Goal: Check status: Check status

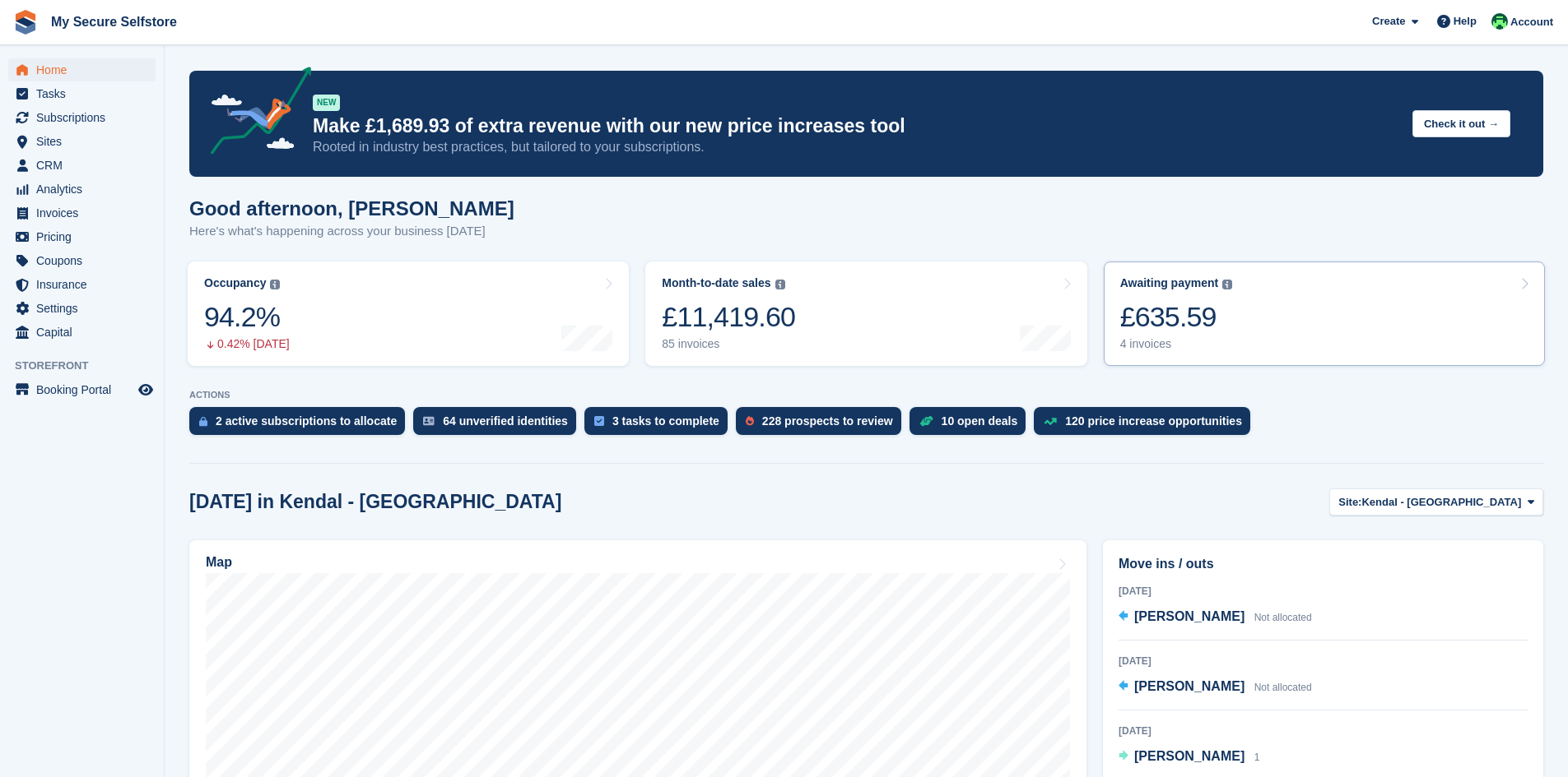
click at [1156, 320] on div "£635.59" at bounding box center [1176, 317] width 113 height 34
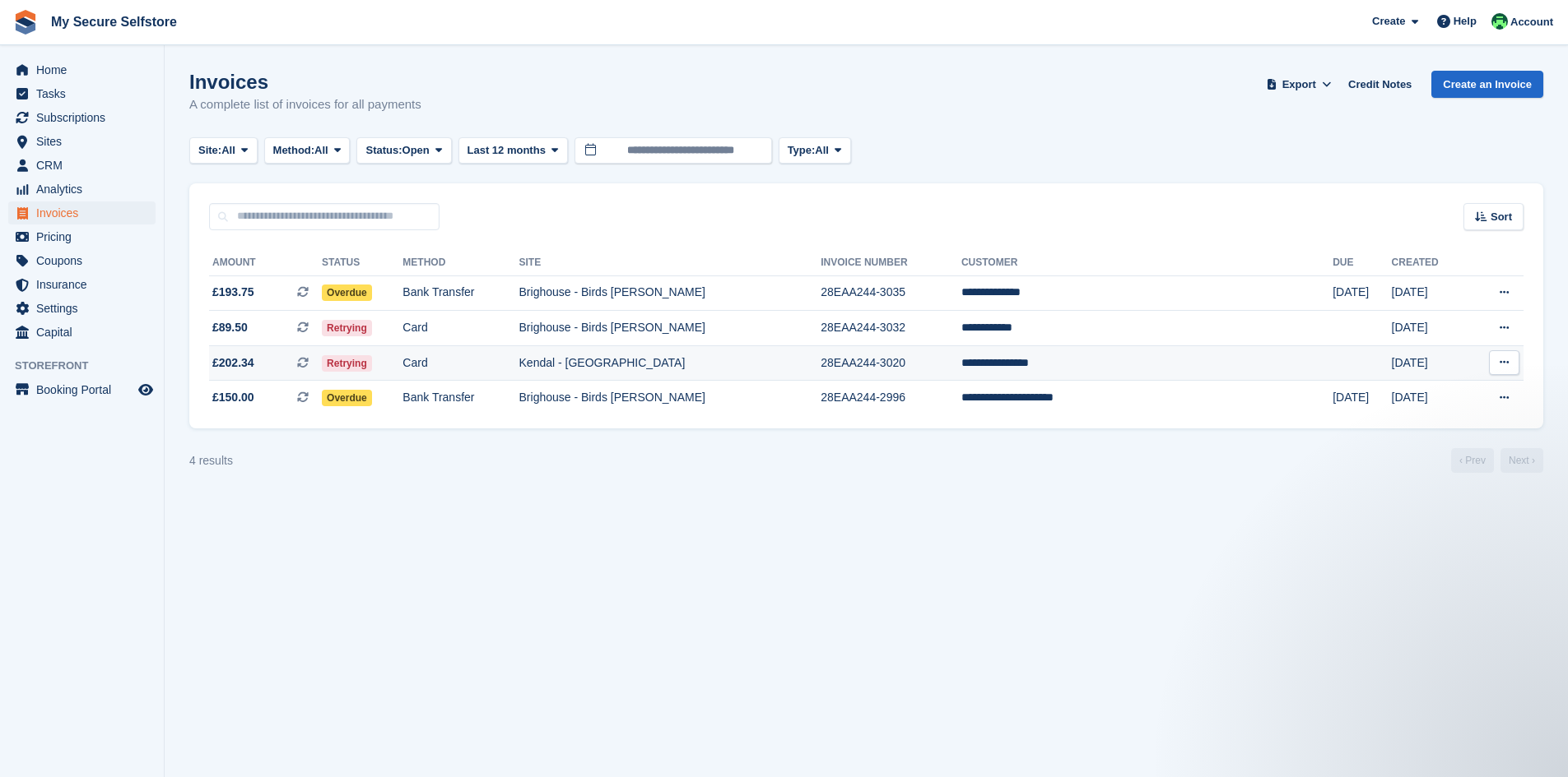
click at [683, 361] on td "Kendal - [GEOGRAPHIC_DATA]" at bounding box center [670, 363] width 302 height 35
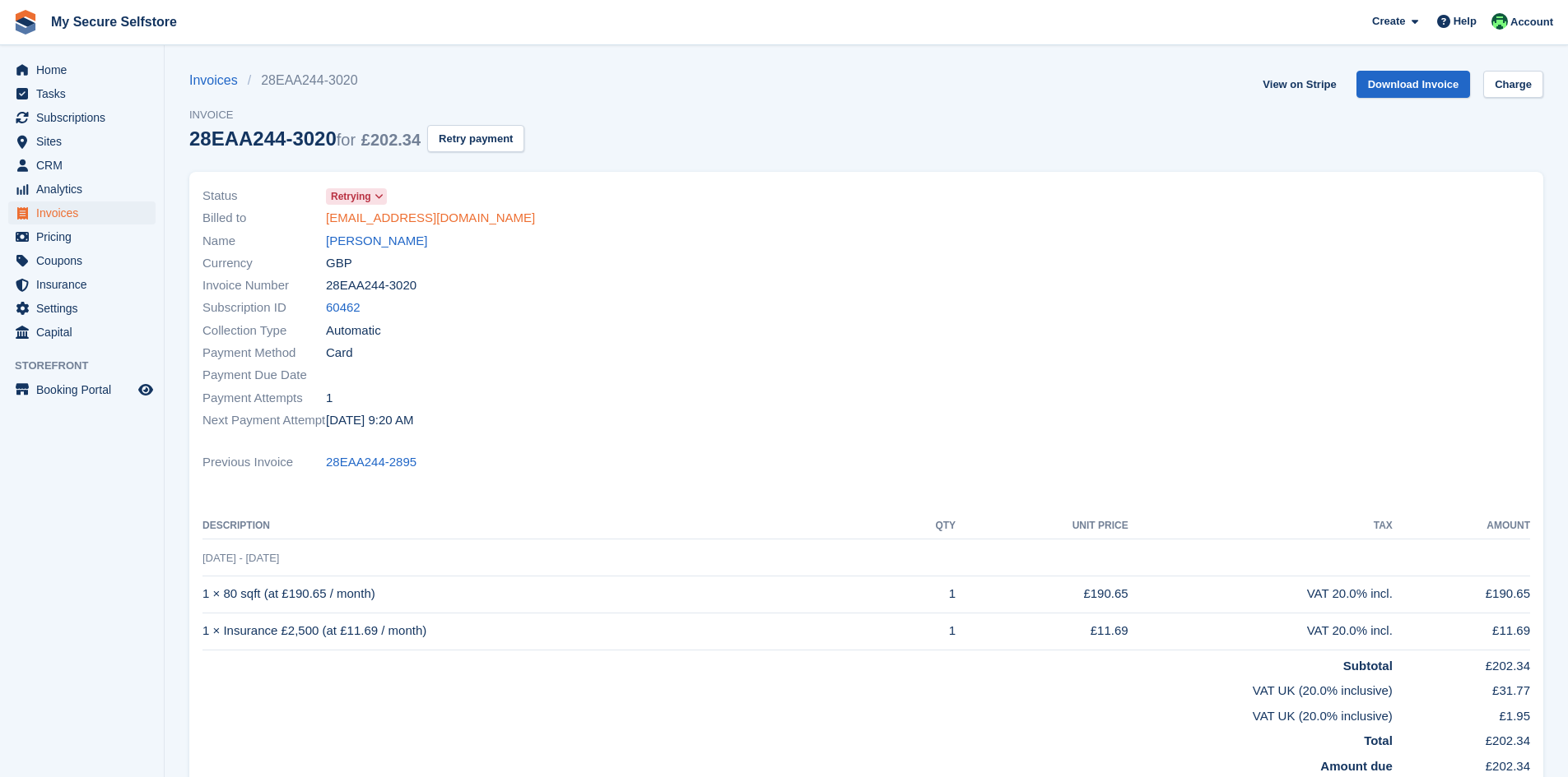
click at [397, 220] on link "lindsayp86@aol.com" at bounding box center [431, 218] width 209 height 19
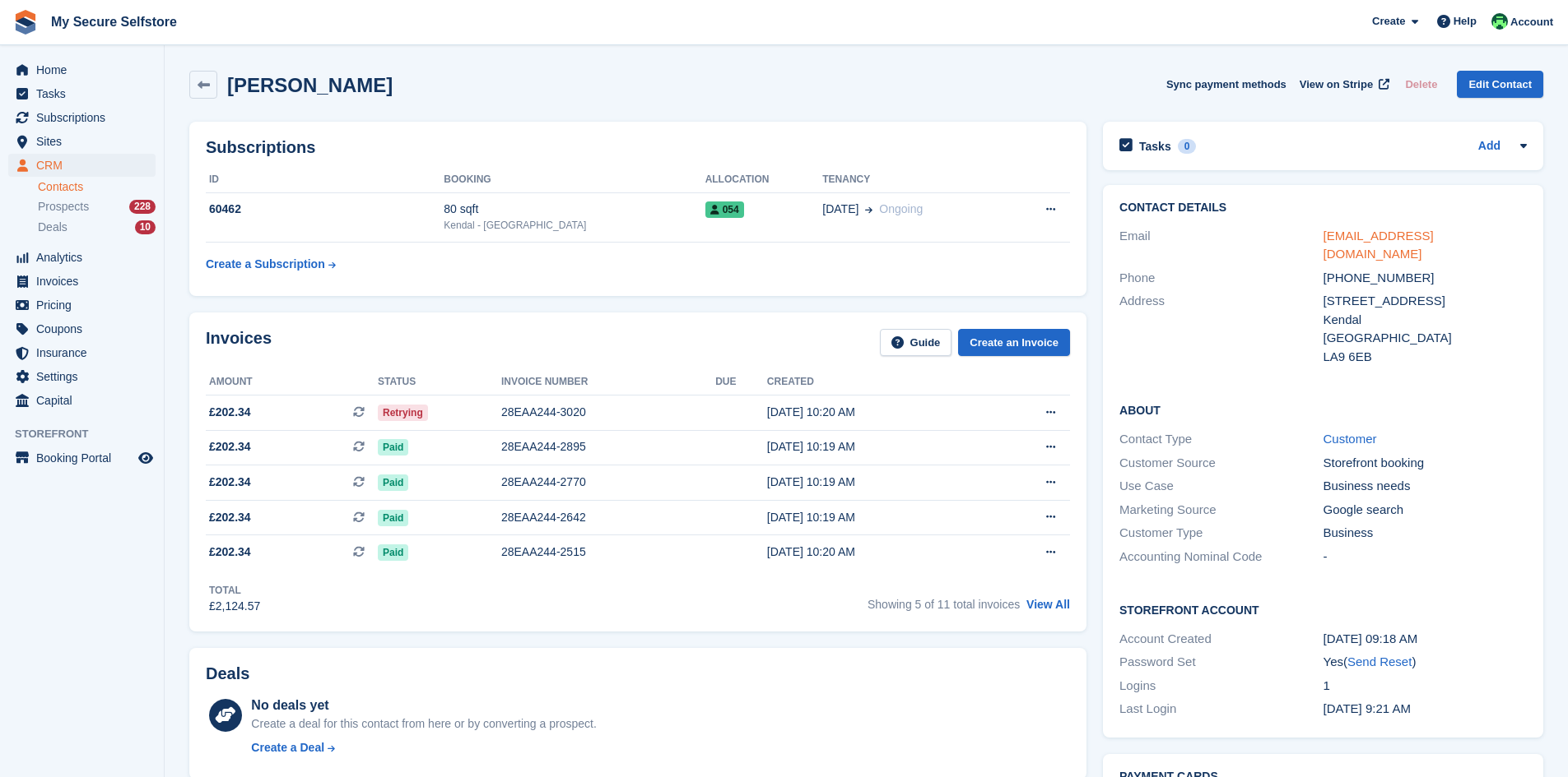
click at [1366, 239] on link "lindsayp86@aol.com" at bounding box center [1379, 244] width 110 height 33
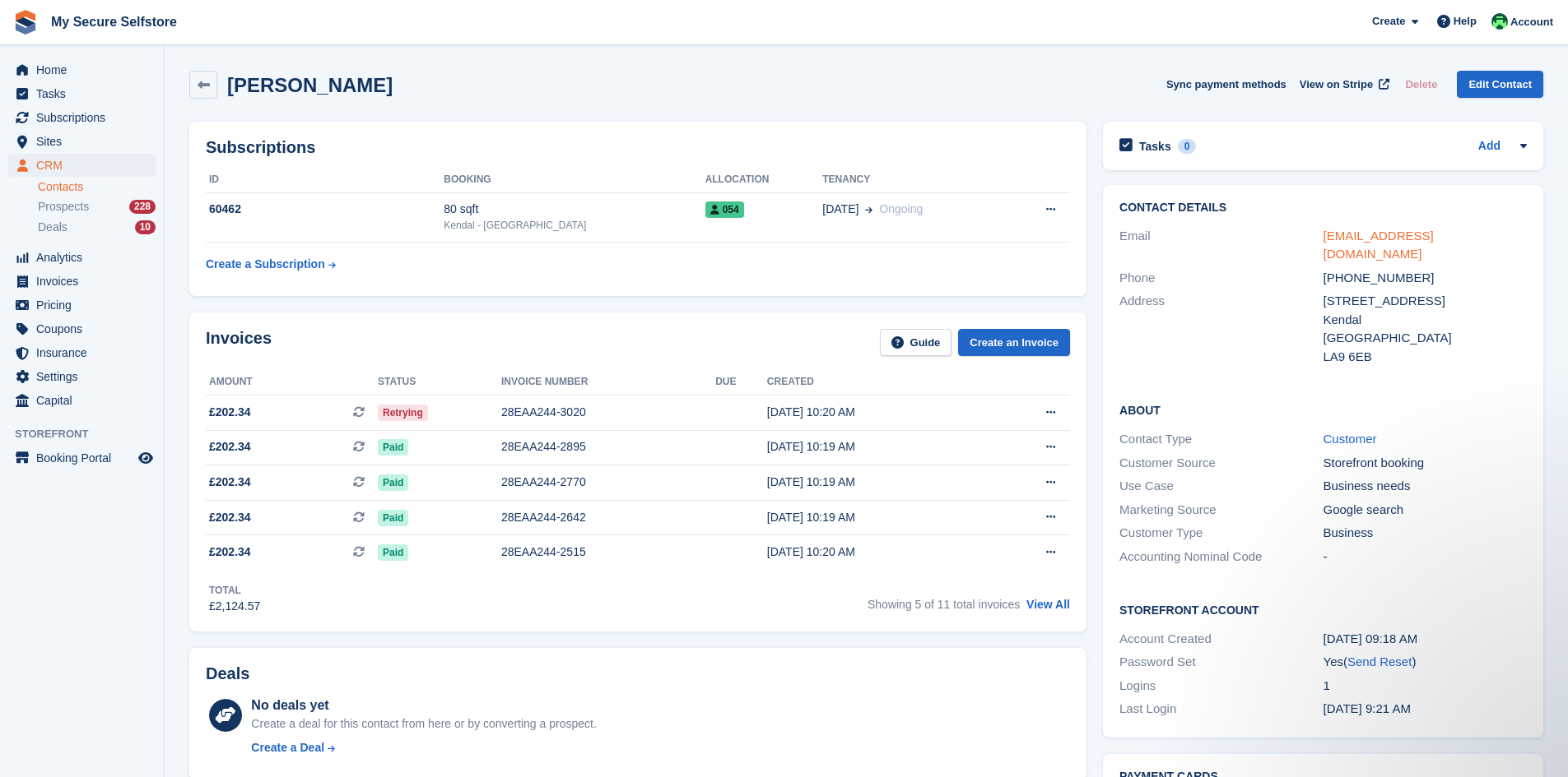
click at [1379, 235] on link "lindsayp86@aol.com" at bounding box center [1379, 244] width 110 height 33
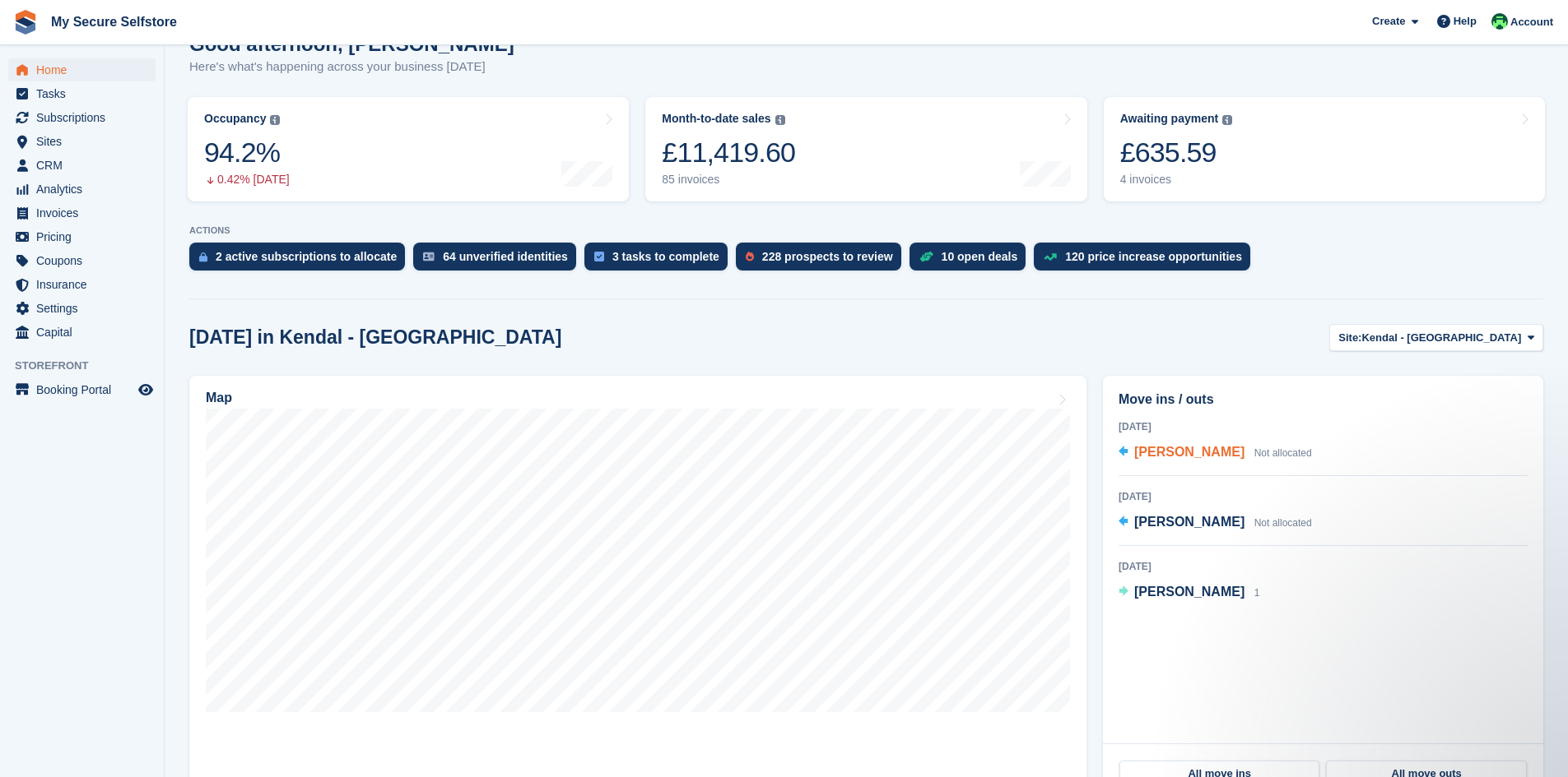
click at [1184, 453] on span "[PERSON_NAME]" at bounding box center [1190, 452] width 110 height 14
